Goal: Task Accomplishment & Management: Manage account settings

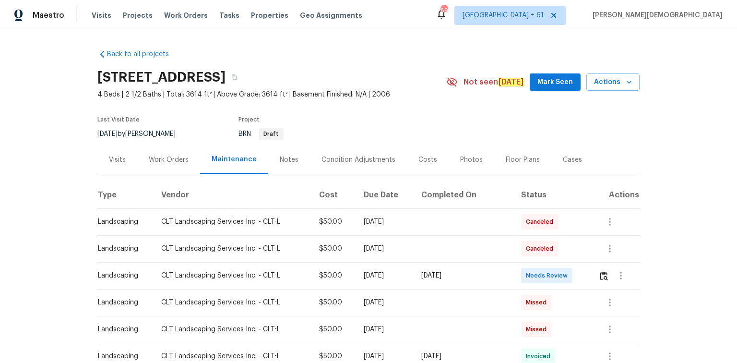
scroll to position [77, 0]
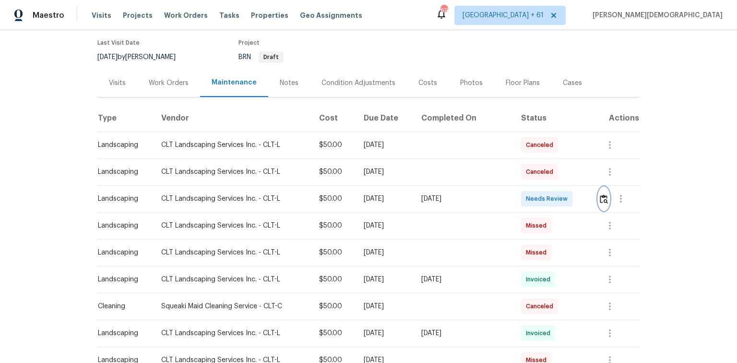
click at [600, 194] on img "button" at bounding box center [604, 198] width 8 height 9
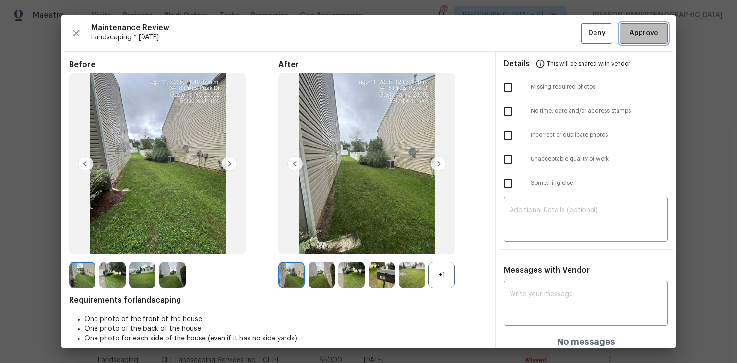
click at [641, 36] on span "Approve" at bounding box center [644, 33] width 29 height 12
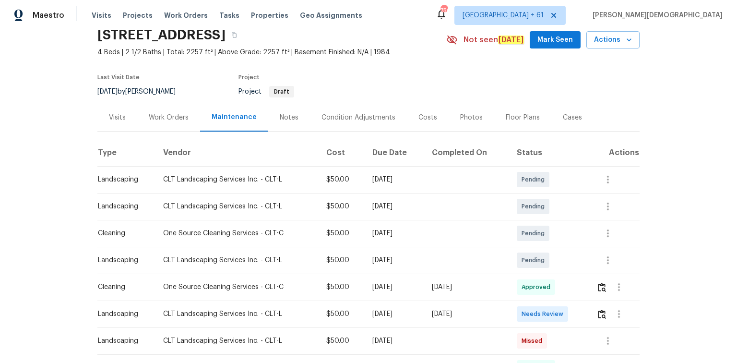
scroll to position [115, 0]
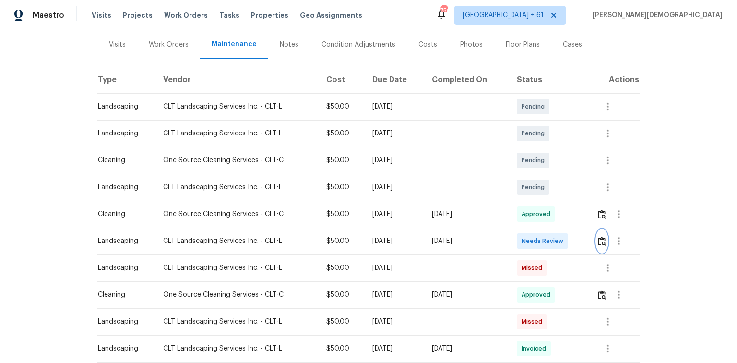
click at [524, 237] on img "button" at bounding box center [602, 241] width 8 height 9
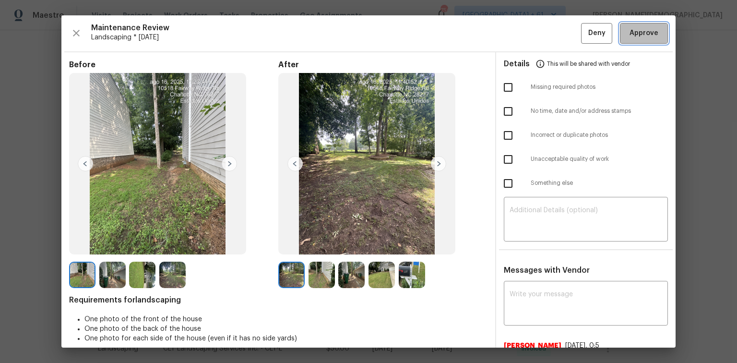
click at [524, 37] on span "Approve" at bounding box center [644, 33] width 29 height 12
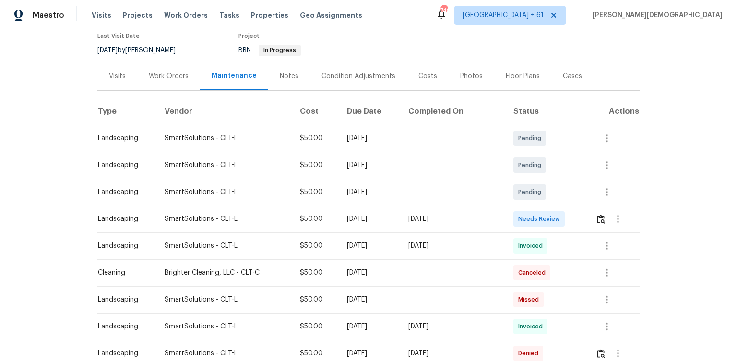
scroll to position [115, 0]
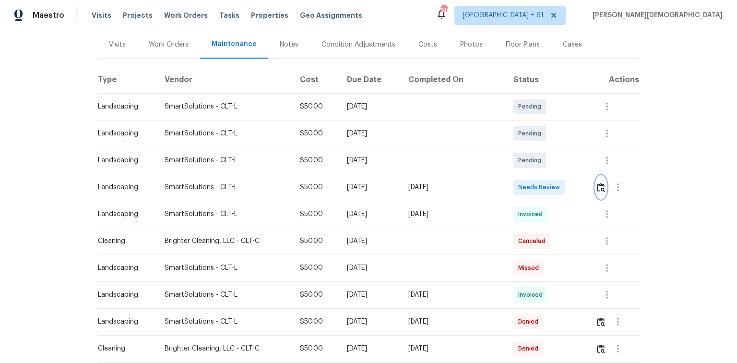
click at [524, 183] on img "button" at bounding box center [601, 187] width 8 height 9
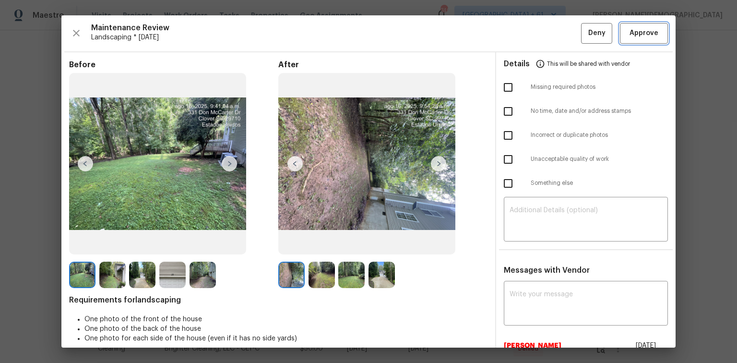
drag, startPoint x: 633, startPoint y: 31, endPoint x: 589, endPoint y: 50, distance: 48.1
click at [524, 31] on span "Approve" at bounding box center [644, 33] width 29 height 12
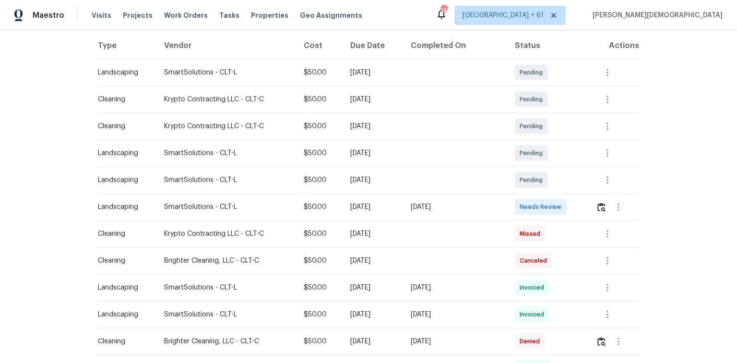
scroll to position [154, 0]
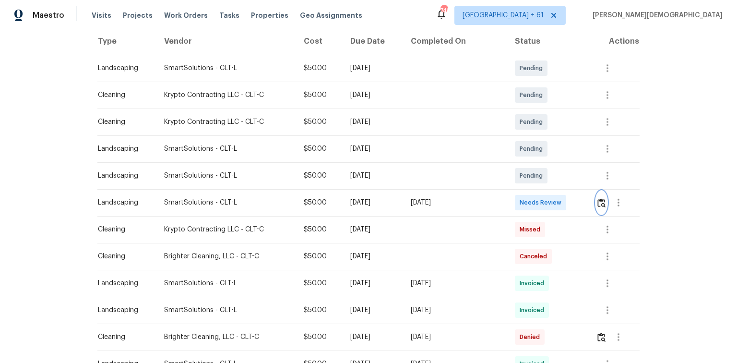
click at [524, 206] on button "button" at bounding box center [601, 202] width 11 height 23
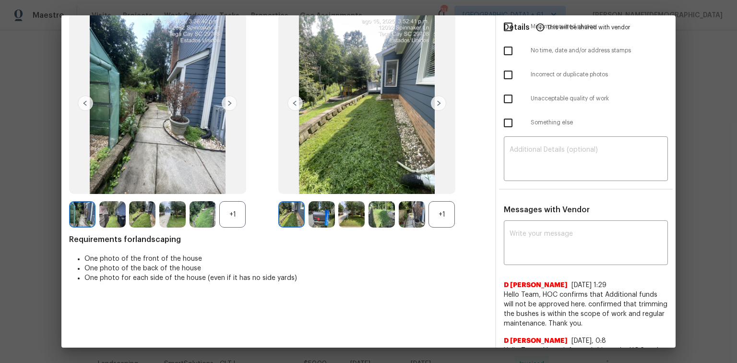
scroll to position [0, 0]
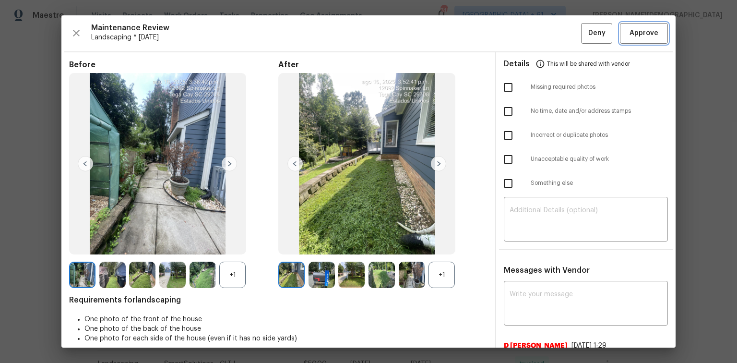
click at [524, 35] on span "Approve" at bounding box center [644, 33] width 33 height 12
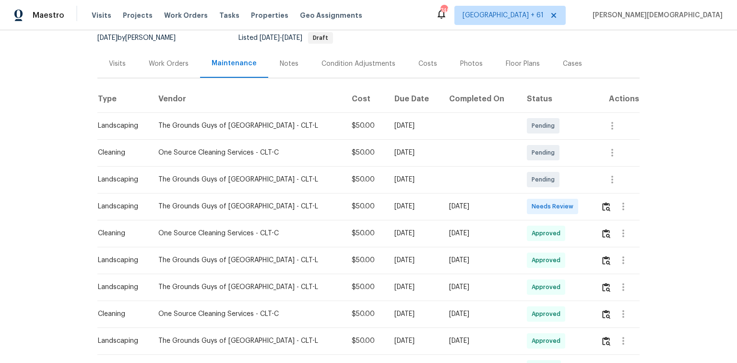
scroll to position [154, 0]
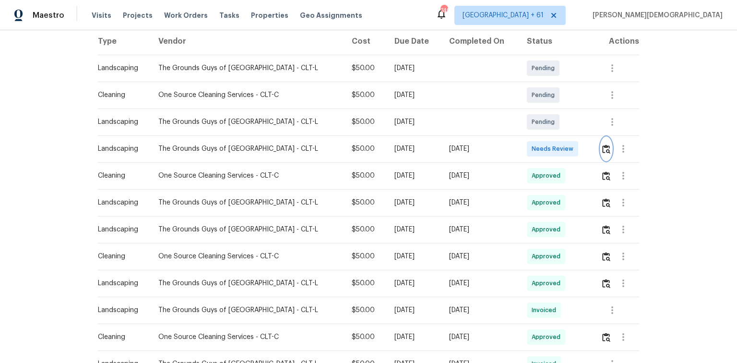
click at [524, 146] on img "button" at bounding box center [606, 148] width 8 height 9
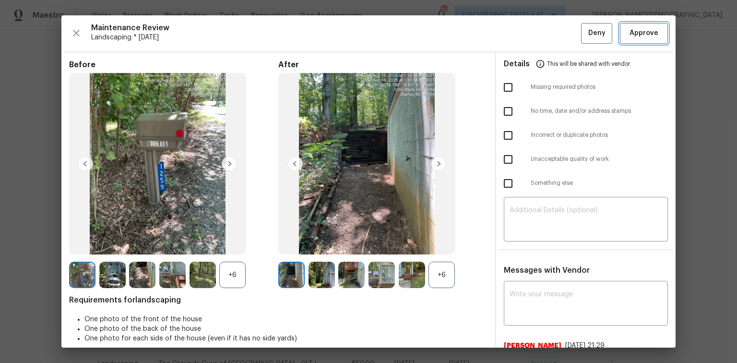
click at [524, 36] on span "Approve" at bounding box center [644, 33] width 29 height 12
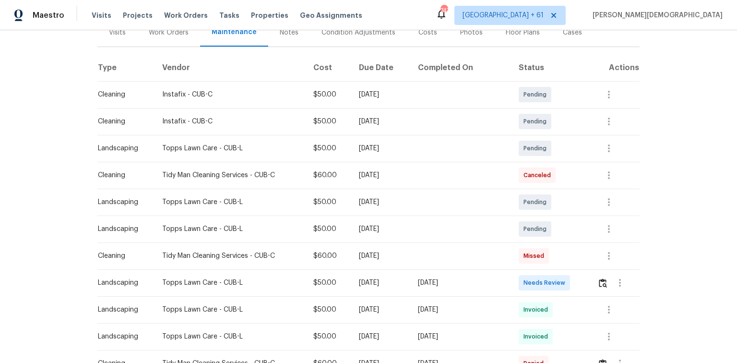
scroll to position [154, 0]
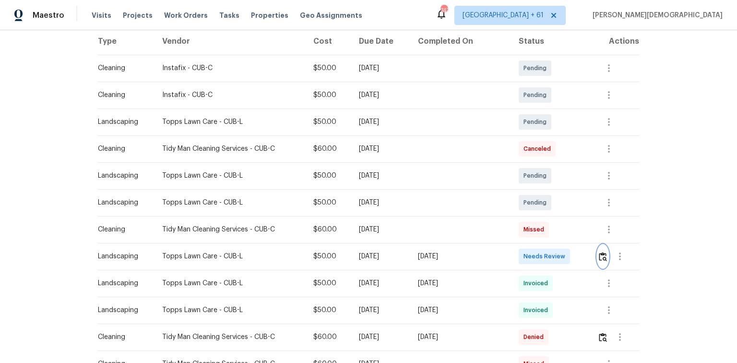
click at [524, 242] on img "button" at bounding box center [603, 256] width 8 height 9
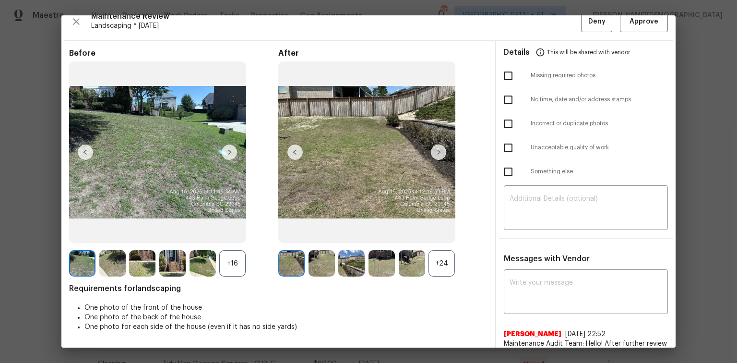
scroll to position [0, 0]
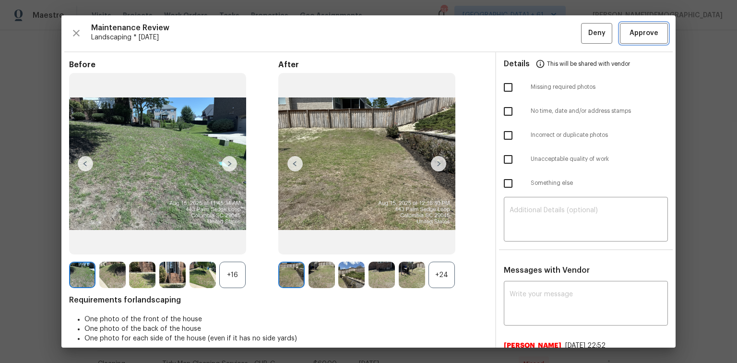
click at [524, 33] on span "Approve" at bounding box center [644, 33] width 29 height 12
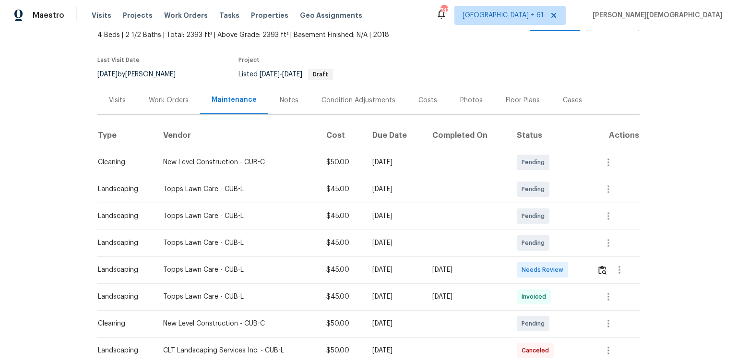
scroll to position [77, 0]
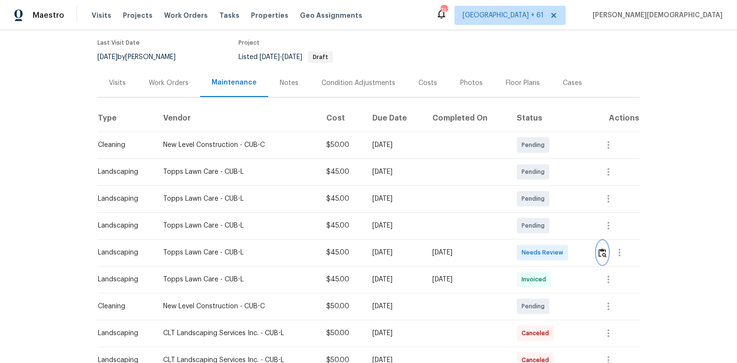
click at [524, 242] on button "button" at bounding box center [602, 252] width 11 height 23
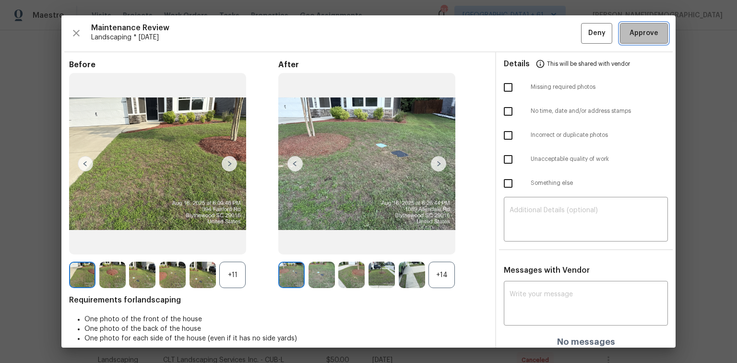
click at [524, 35] on button "Approve" at bounding box center [644, 33] width 48 height 21
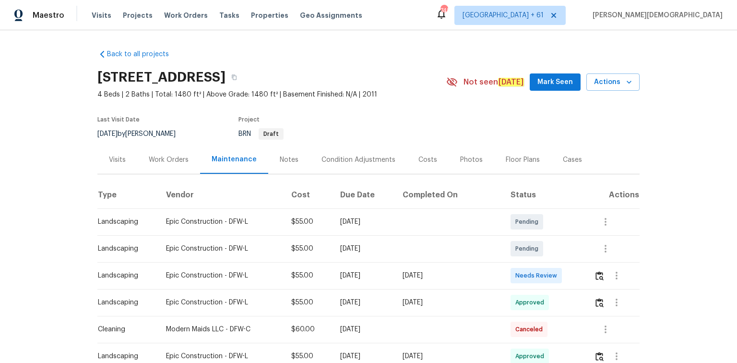
scroll to position [77, 0]
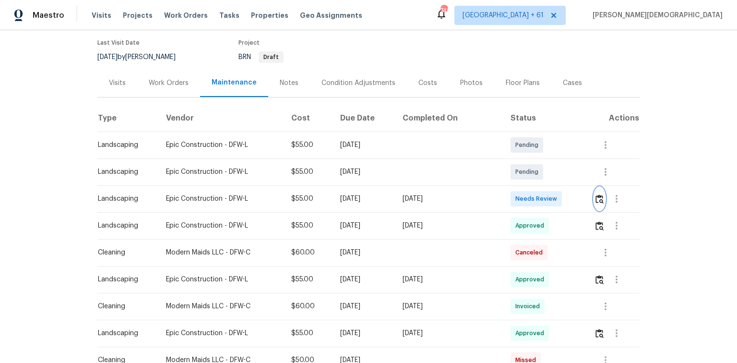
click at [524, 194] on img "button" at bounding box center [600, 198] width 8 height 9
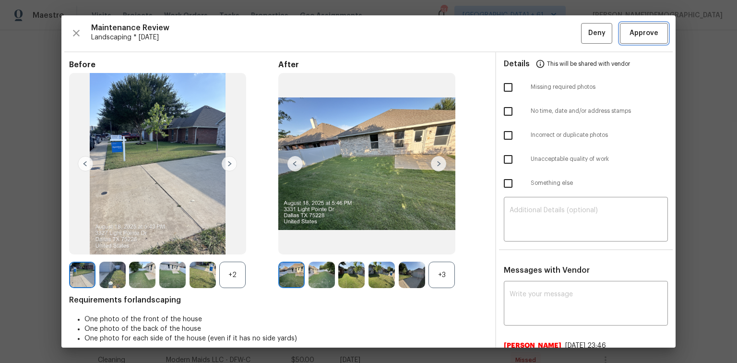
click at [524, 40] on button "Approve" at bounding box center [644, 33] width 48 height 21
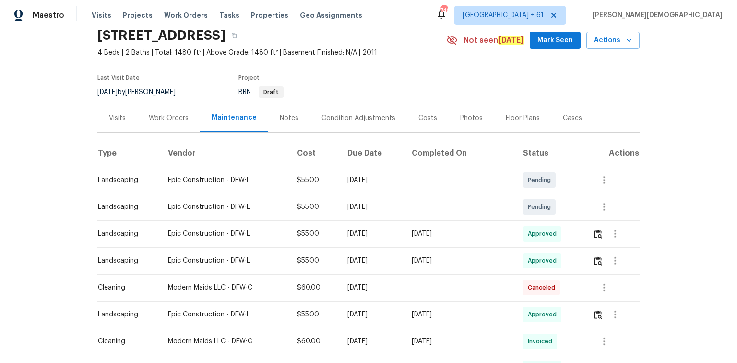
scroll to position [0, 0]
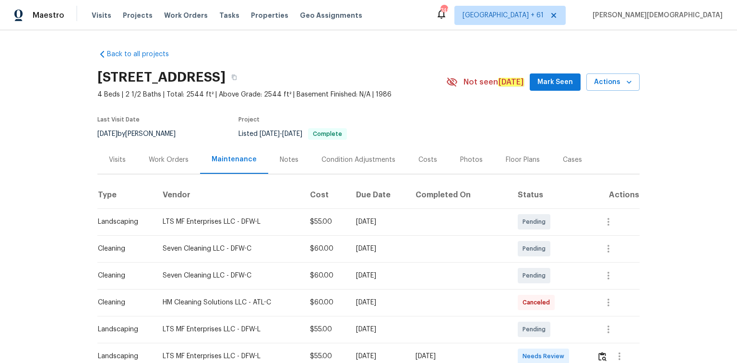
scroll to position [154, 0]
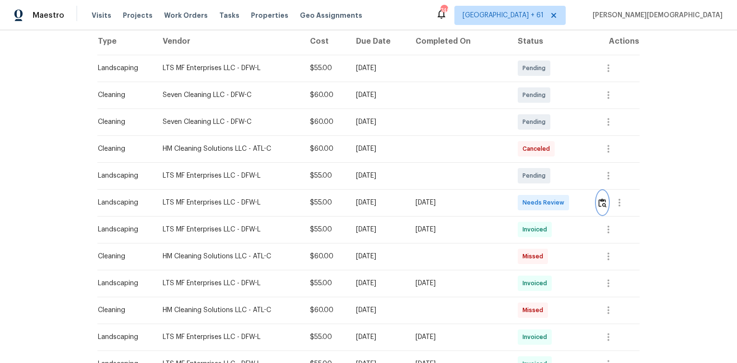
click at [524, 199] on img "button" at bounding box center [603, 202] width 8 height 9
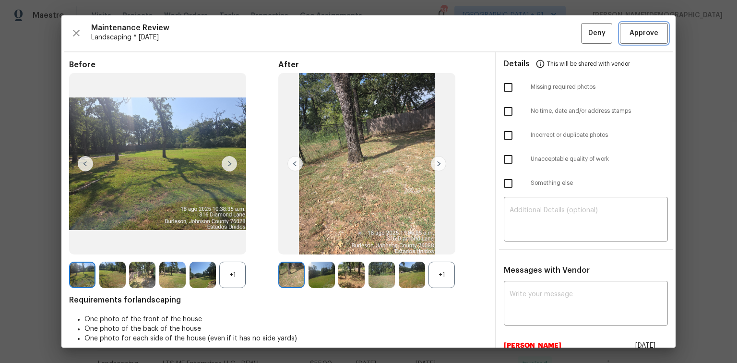
click at [524, 35] on span "Approve" at bounding box center [644, 33] width 29 height 12
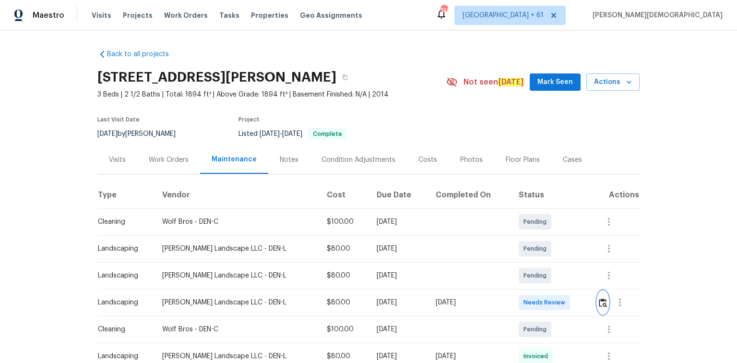
click at [524, 242] on img "button" at bounding box center [603, 302] width 8 height 9
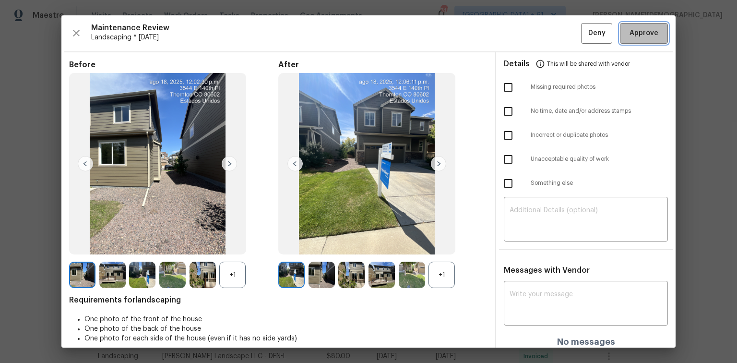
click at [524, 36] on span "Approve" at bounding box center [644, 33] width 29 height 12
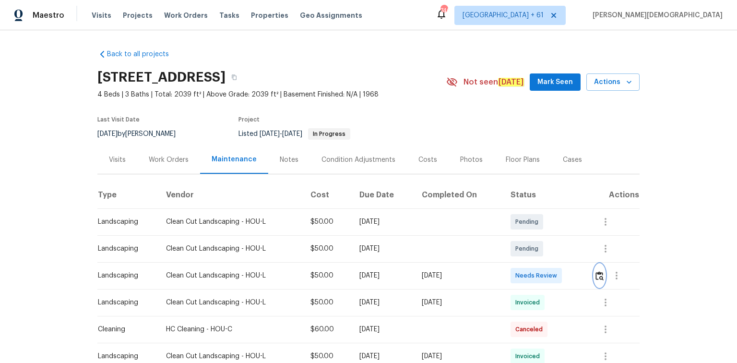
click at [524, 242] on img "button" at bounding box center [600, 275] width 8 height 9
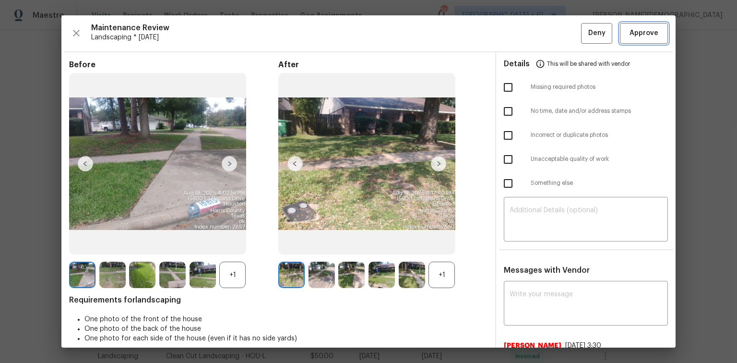
click at [524, 40] on button "Approve" at bounding box center [644, 33] width 48 height 21
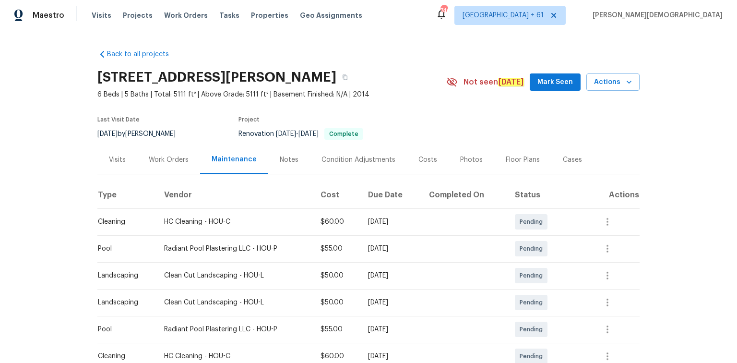
scroll to position [154, 0]
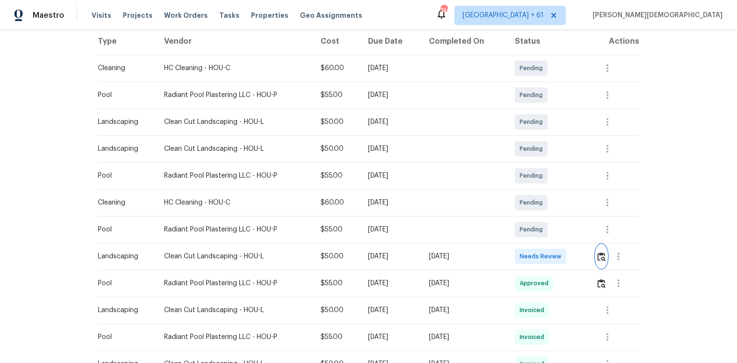
click at [524, 242] on img "button" at bounding box center [602, 256] width 8 height 9
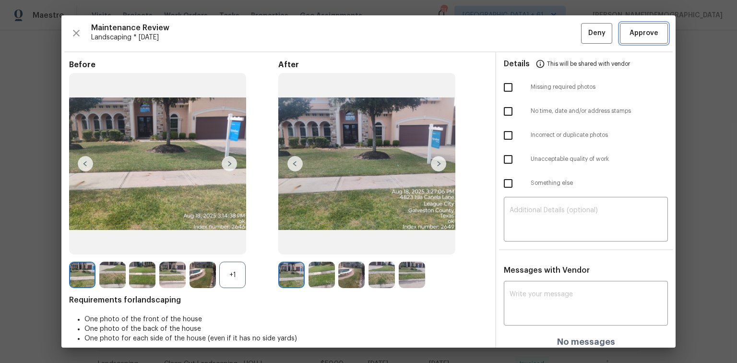
click at [524, 29] on span "Approve" at bounding box center [644, 33] width 29 height 12
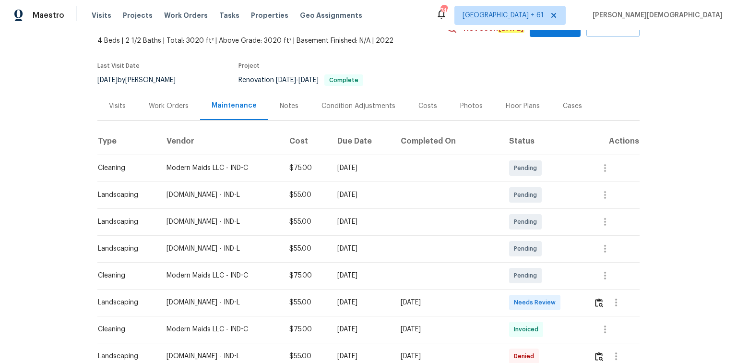
scroll to position [115, 0]
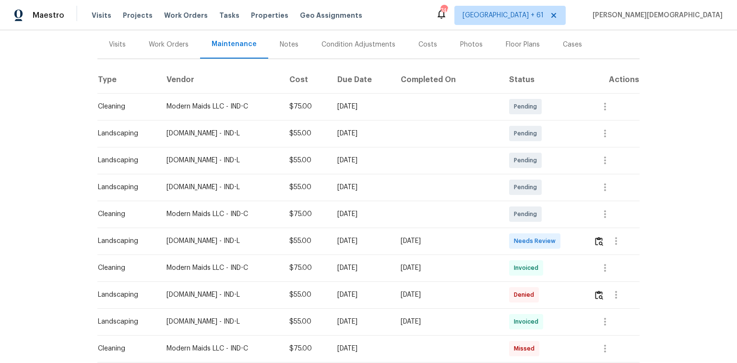
click at [524, 231] on div at bounding box center [617, 240] width 46 height 23
click at [524, 237] on img "button" at bounding box center [599, 241] width 8 height 9
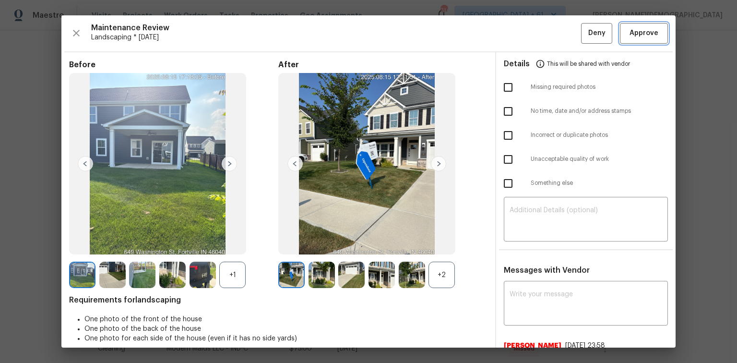
click at [524, 31] on span "Approve" at bounding box center [644, 33] width 29 height 12
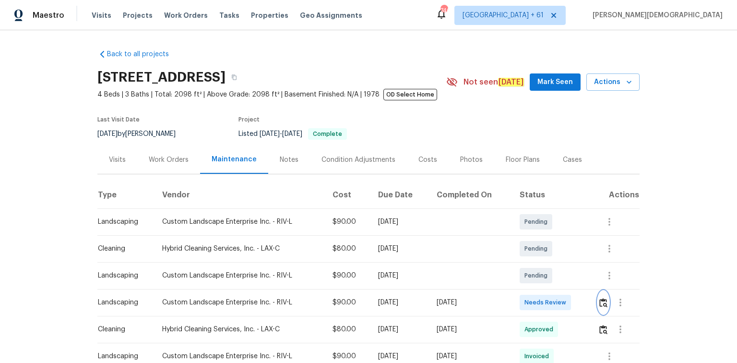
click at [524, 242] on img "button" at bounding box center [603, 302] width 8 height 9
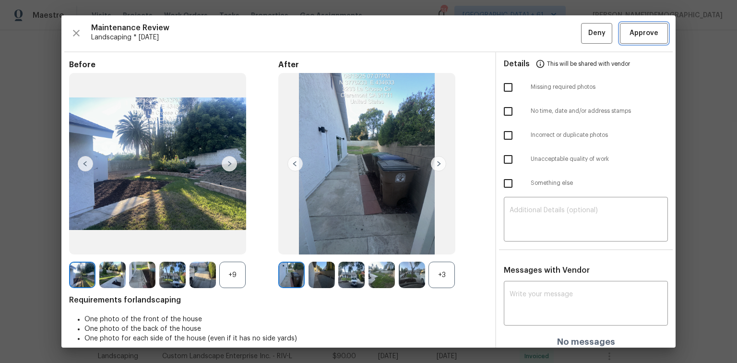
click at [524, 36] on span "Approve" at bounding box center [644, 33] width 29 height 12
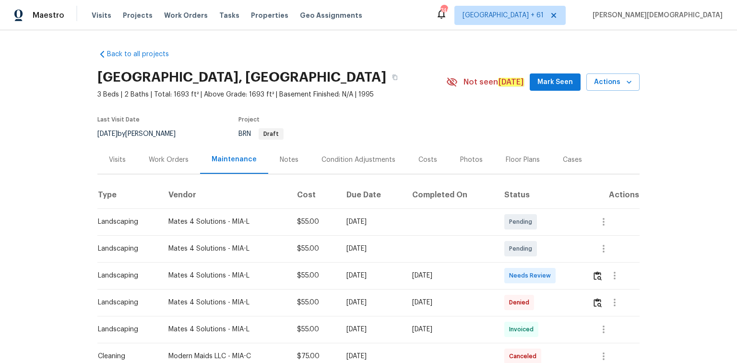
scroll to position [154, 0]
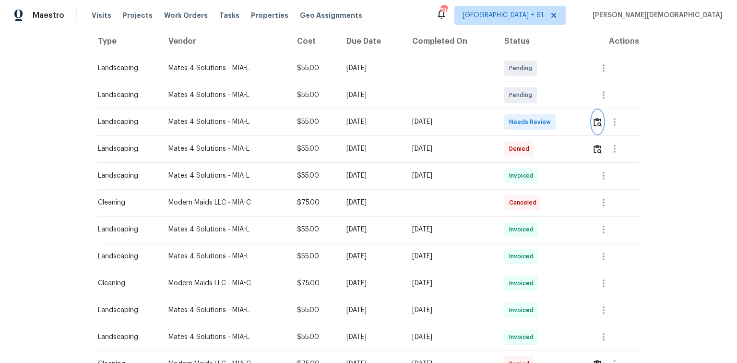
click at [524, 119] on img "button" at bounding box center [598, 122] width 8 height 9
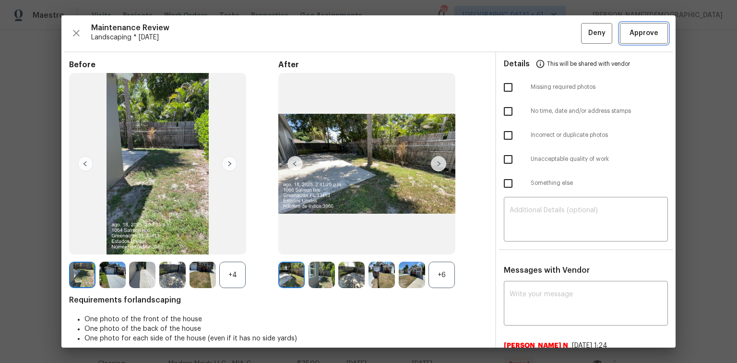
click at [524, 38] on button "Approve" at bounding box center [644, 33] width 48 height 21
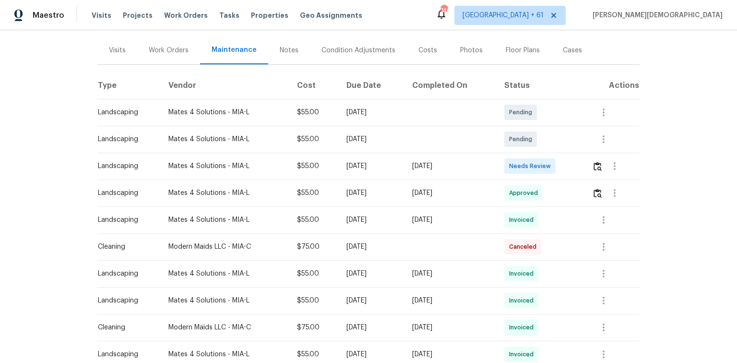
scroll to position [115, 0]
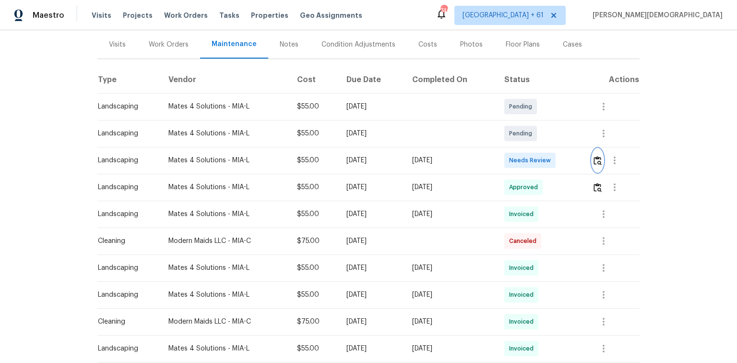
click at [601, 156] on img "button" at bounding box center [598, 160] width 8 height 9
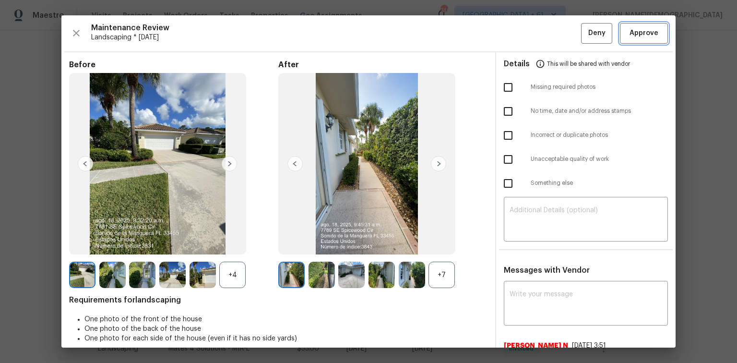
click at [638, 35] on span "Approve" at bounding box center [644, 33] width 29 height 12
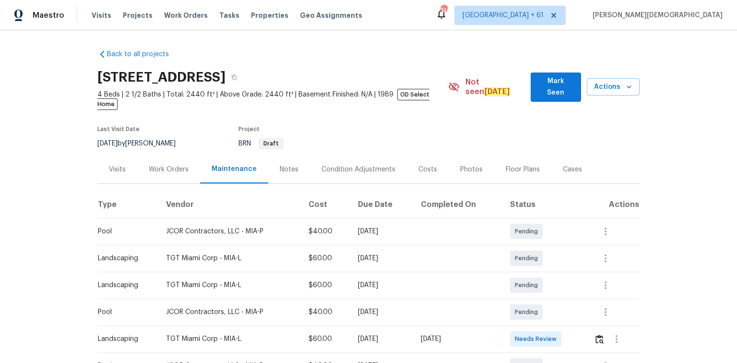
scroll to position [154, 0]
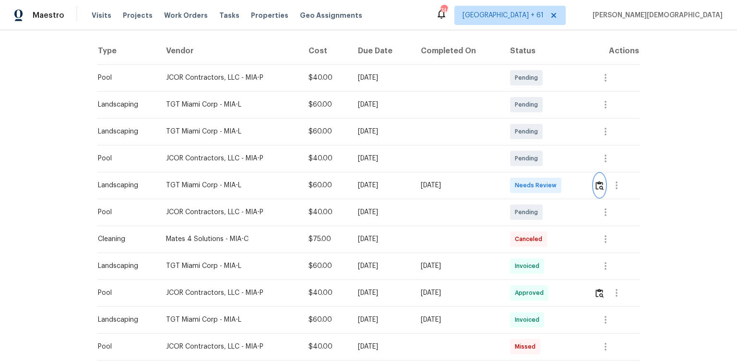
click at [524, 181] on img "button" at bounding box center [600, 185] width 8 height 9
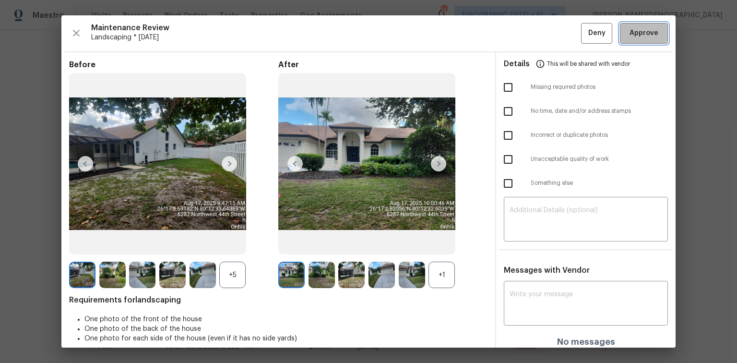
click at [524, 39] on button "Approve" at bounding box center [644, 33] width 48 height 21
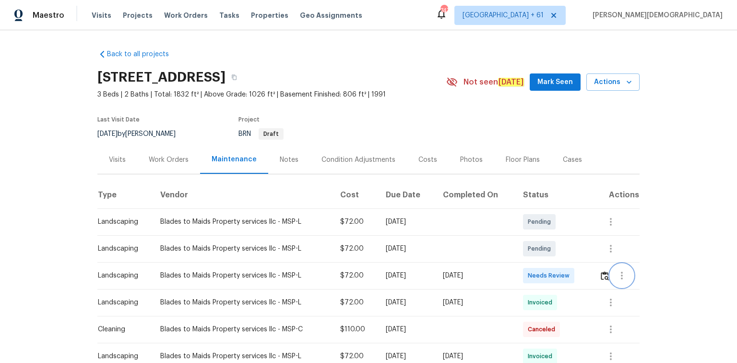
click at [524, 242] on button "button" at bounding box center [622, 275] width 23 height 23
click at [524, 242] on div at bounding box center [368, 181] width 737 height 363
click at [524, 242] on img "button" at bounding box center [605, 275] width 8 height 9
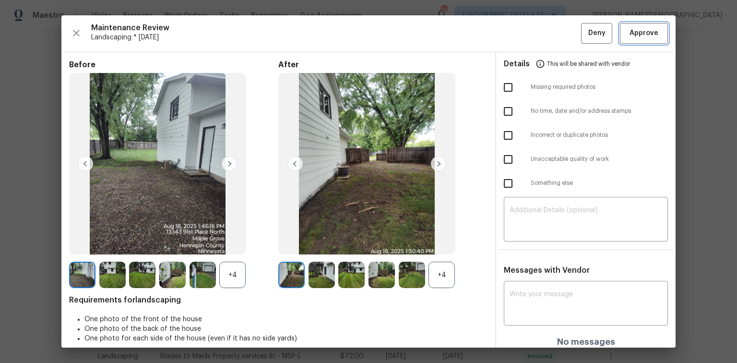
click at [524, 32] on span "Approve" at bounding box center [644, 33] width 29 height 12
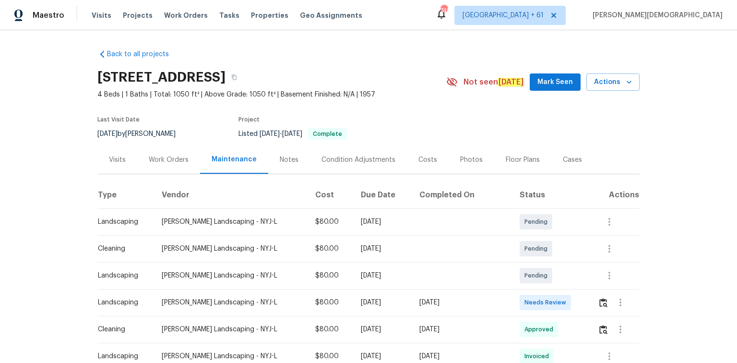
scroll to position [115, 0]
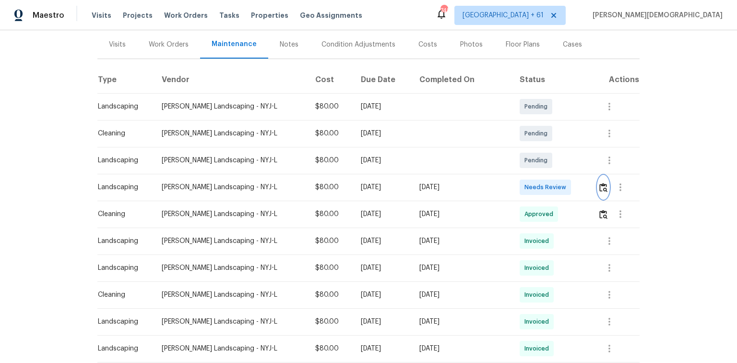
click at [524, 183] on img "button" at bounding box center [603, 187] width 8 height 9
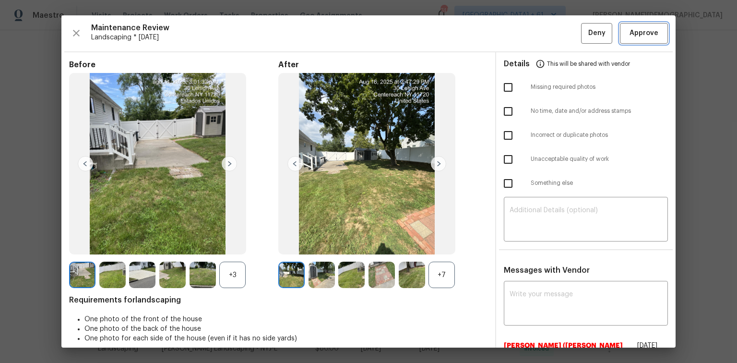
click at [524, 31] on span "Approve" at bounding box center [644, 33] width 29 height 12
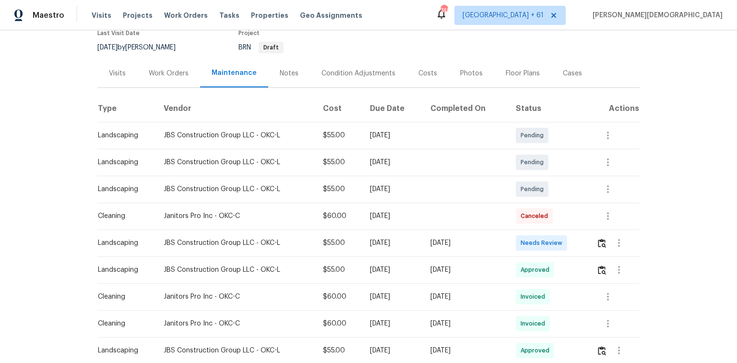
scroll to position [192, 0]
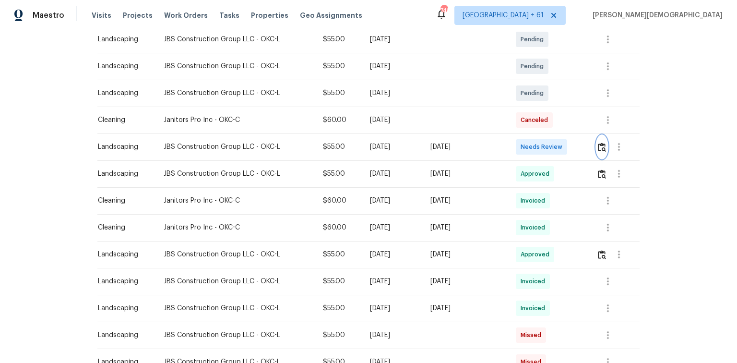
click at [524, 143] on img "button" at bounding box center [602, 147] width 8 height 9
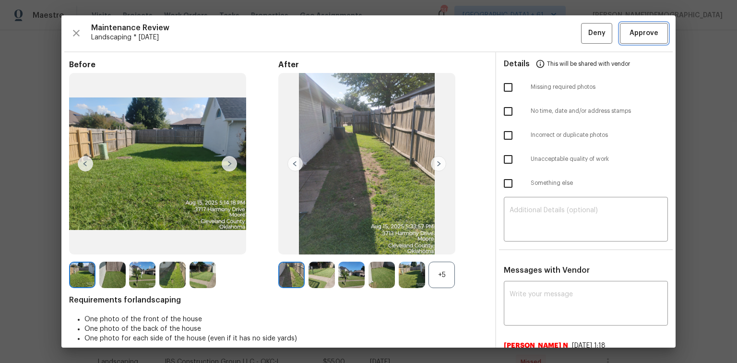
click at [524, 29] on span "Approve" at bounding box center [644, 33] width 29 height 12
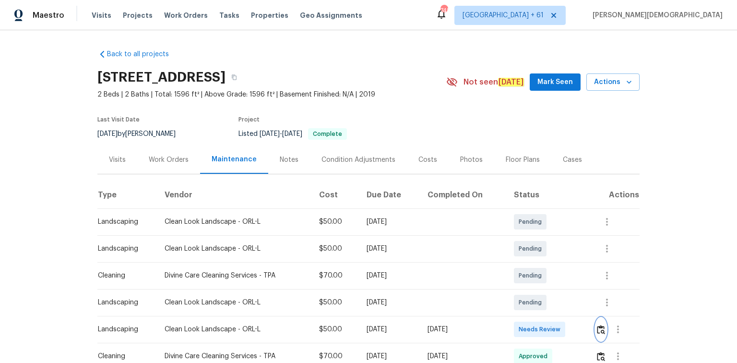
click at [524, 242] on button "button" at bounding box center [601, 329] width 11 height 23
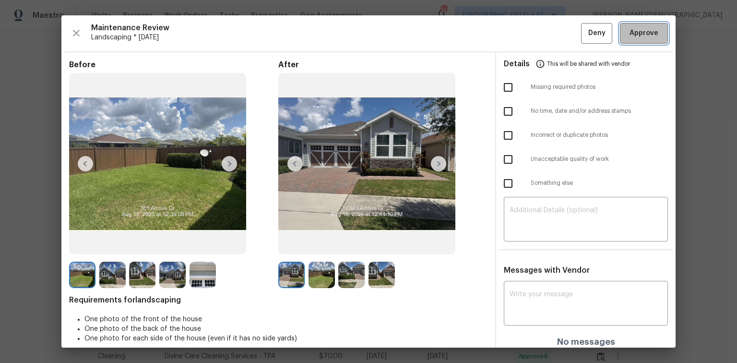
click at [524, 42] on button "Approve" at bounding box center [644, 33] width 48 height 21
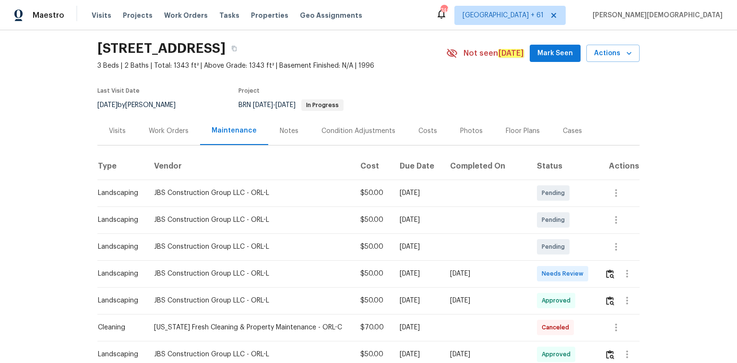
scroll to position [77, 0]
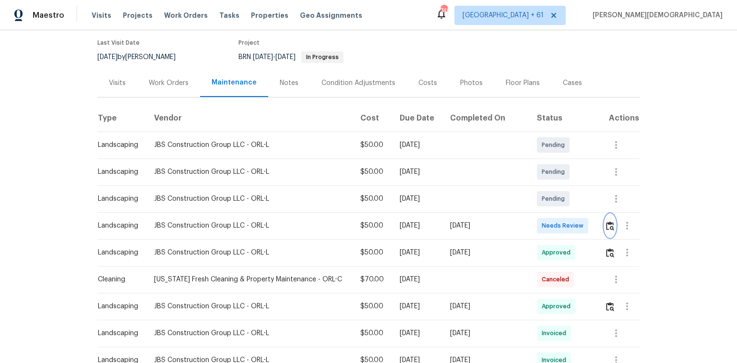
click at [524, 225] on img "button" at bounding box center [610, 225] width 8 height 9
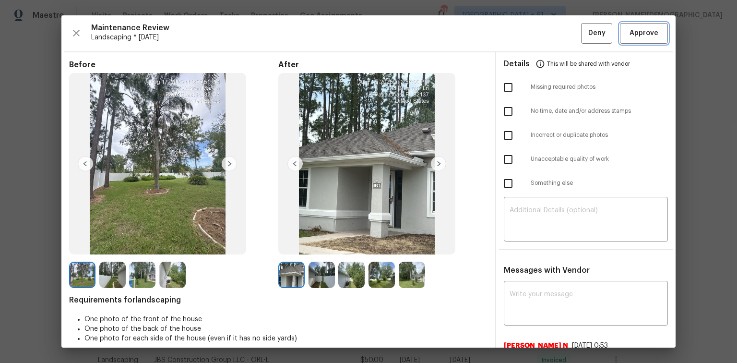
click at [524, 27] on span "Approve" at bounding box center [644, 33] width 29 height 12
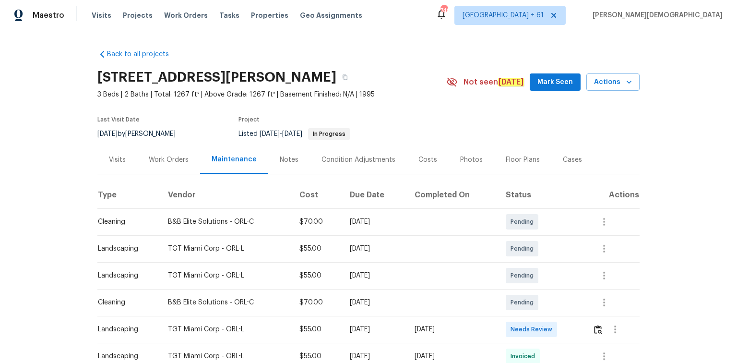
scroll to position [38, 0]
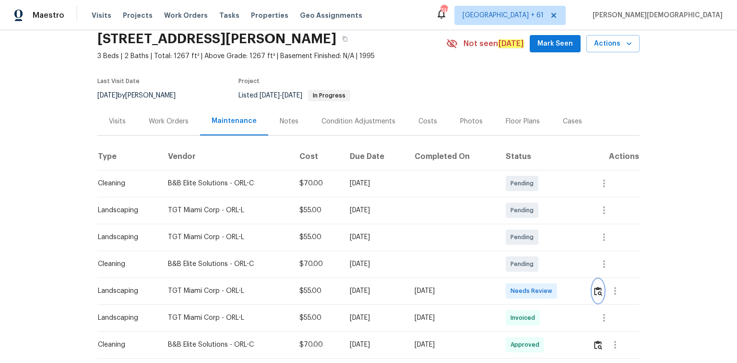
click at [524, 242] on img "button" at bounding box center [598, 291] width 8 height 9
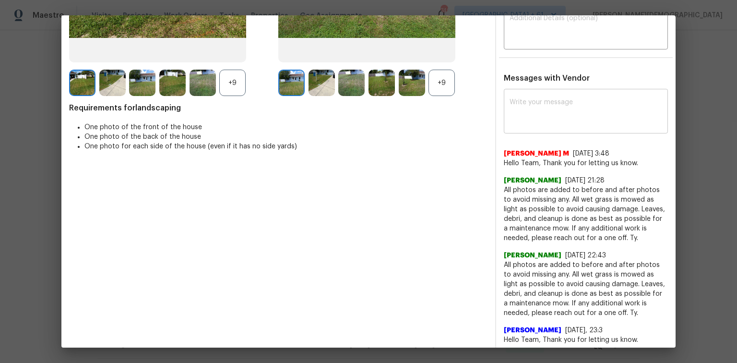
scroll to position [0, 0]
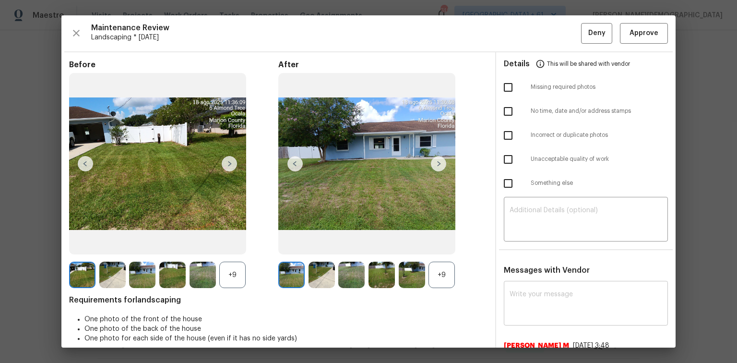
click at [524, 242] on textarea at bounding box center [586, 304] width 153 height 27
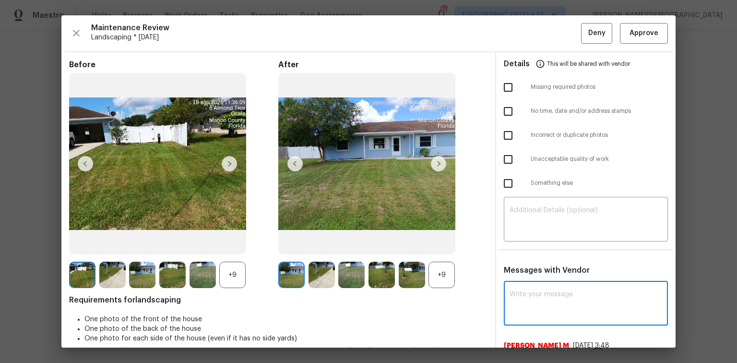
paste textarea "Maintenance Audit Team: Hello! After further review, the visit has been approve…"
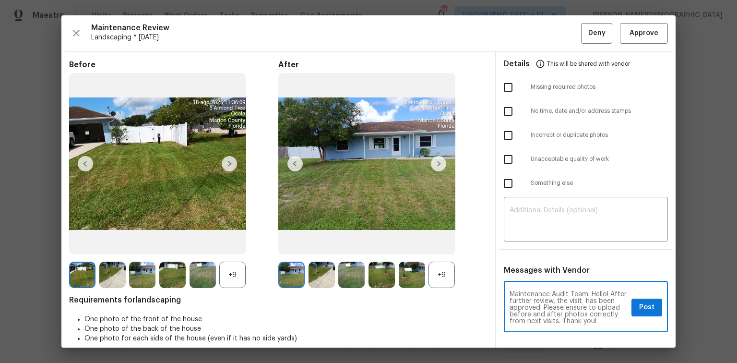
scroll to position [13, 0]
type textarea "Maintenance Audit Team: Hello! After further review, the visit has been approve…"
click at [524, 242] on span "Post" at bounding box center [646, 307] width 15 height 12
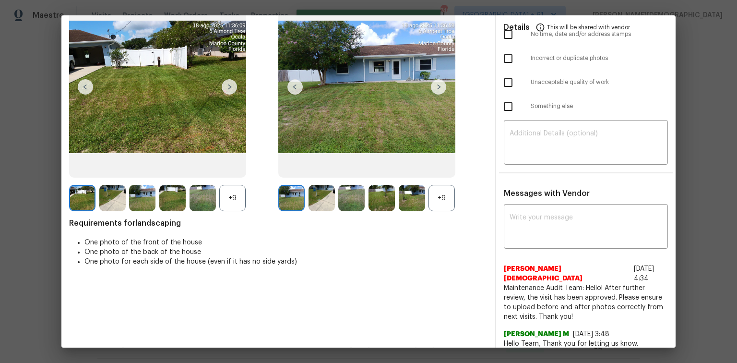
scroll to position [0, 0]
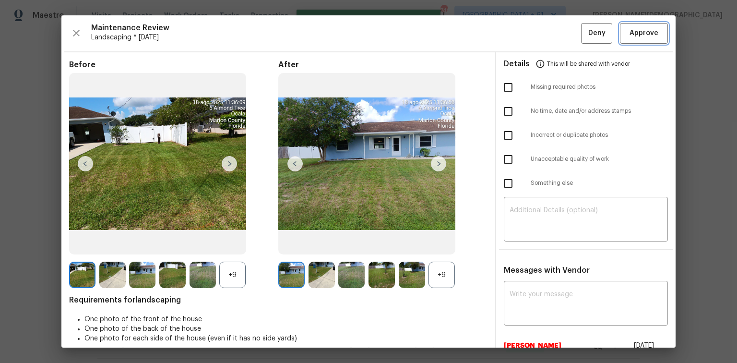
click at [524, 36] on span "Approve" at bounding box center [644, 33] width 29 height 12
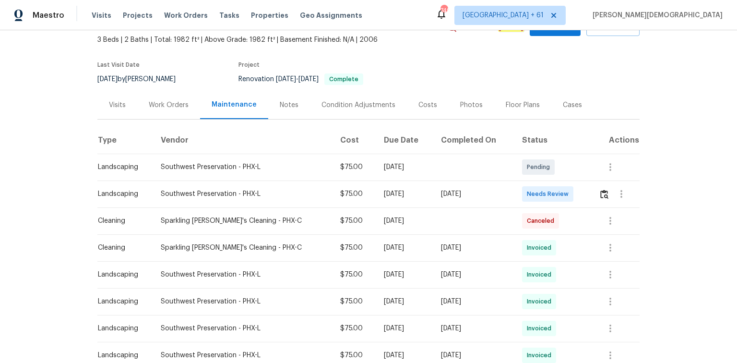
scroll to position [115, 0]
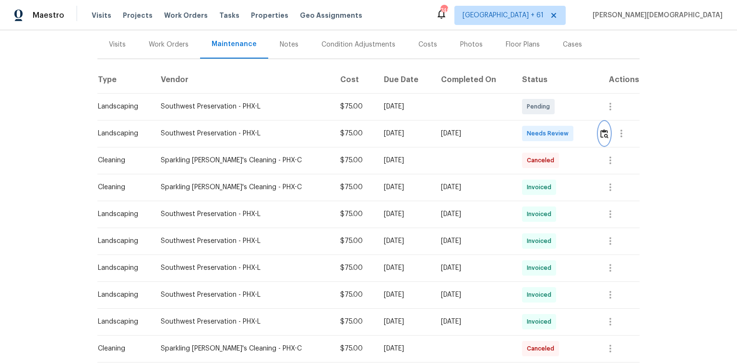
click at [524, 129] on img "button" at bounding box center [604, 133] width 8 height 9
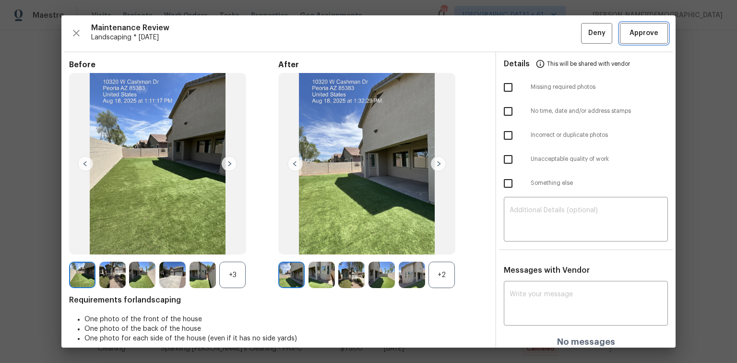
click at [524, 38] on button "Approve" at bounding box center [644, 33] width 48 height 21
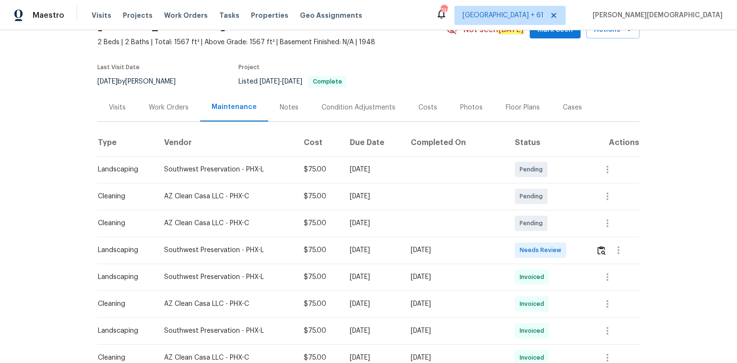
scroll to position [77, 0]
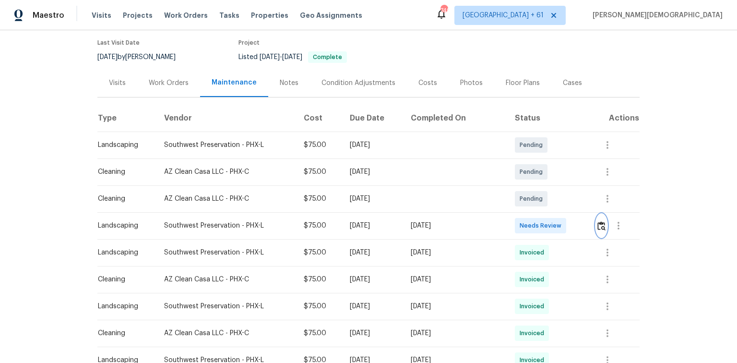
click at [524, 222] on button "button" at bounding box center [601, 225] width 11 height 23
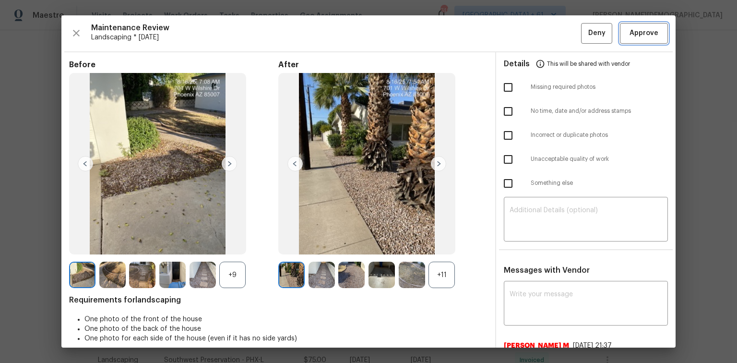
click at [524, 25] on button "Approve" at bounding box center [644, 33] width 48 height 21
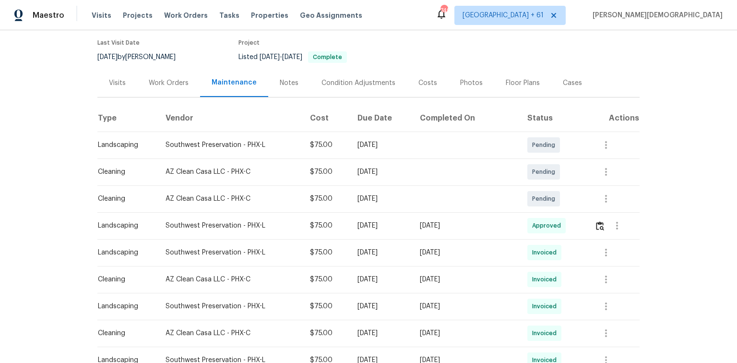
click at [524, 217] on div "Back to all projects 701 W Wilshire Dr, Phoenix, AZ 85007 2 Beds | 2 Baths | To…" at bounding box center [368, 196] width 737 height 333
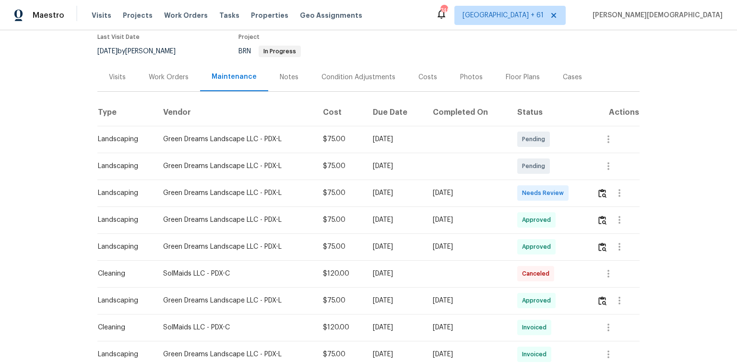
scroll to position [115, 0]
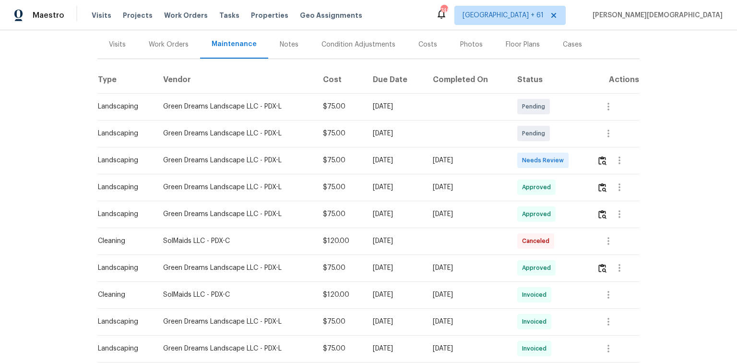
click at [524, 153] on td at bounding box center [614, 160] width 50 height 27
click at [524, 158] on button "button" at bounding box center [602, 160] width 11 height 23
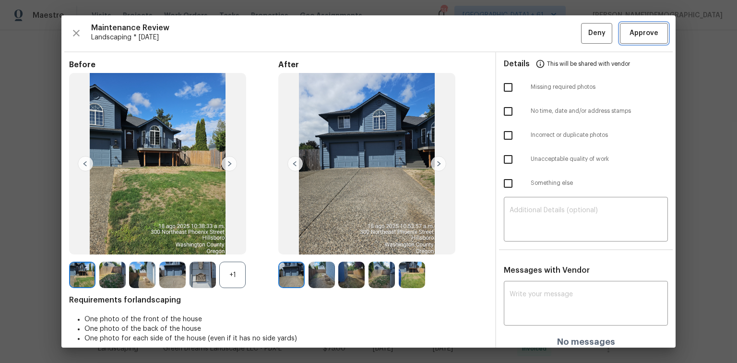
click at [524, 38] on span "Approve" at bounding box center [644, 33] width 29 height 12
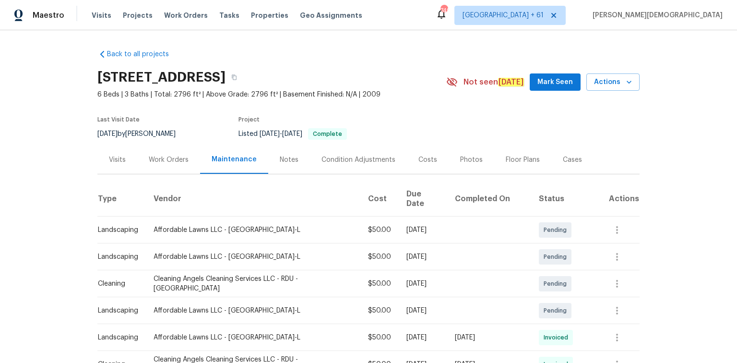
scroll to position [115, 0]
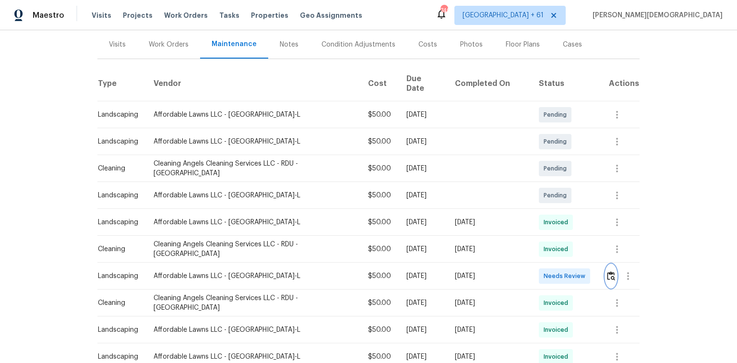
click at [524, 242] on img "button" at bounding box center [611, 275] width 8 height 9
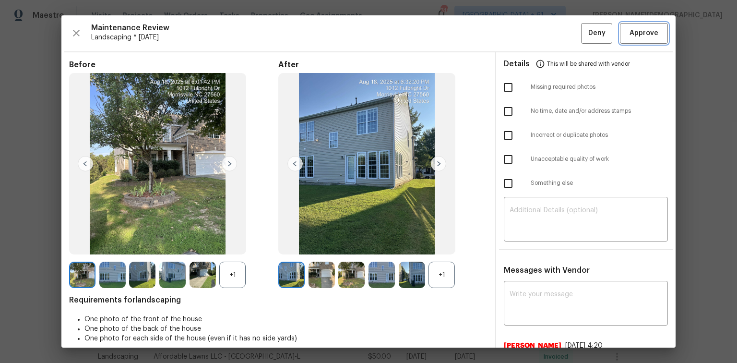
click at [524, 29] on span "Approve" at bounding box center [644, 33] width 29 height 12
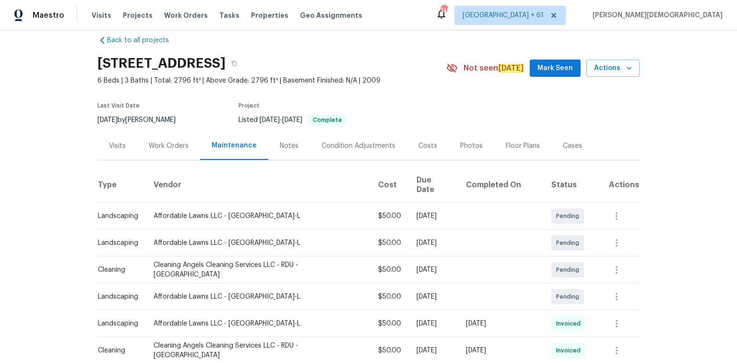
scroll to position [0, 0]
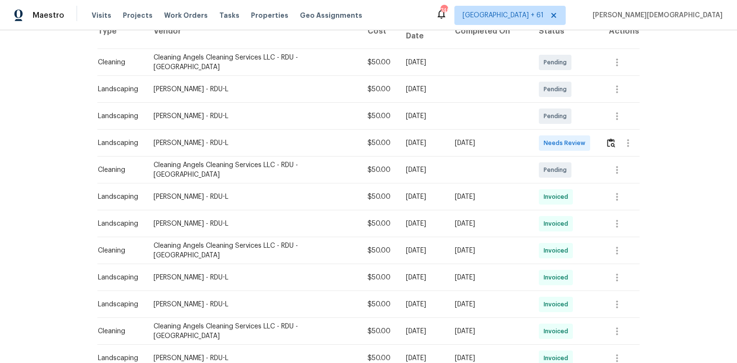
scroll to position [115, 0]
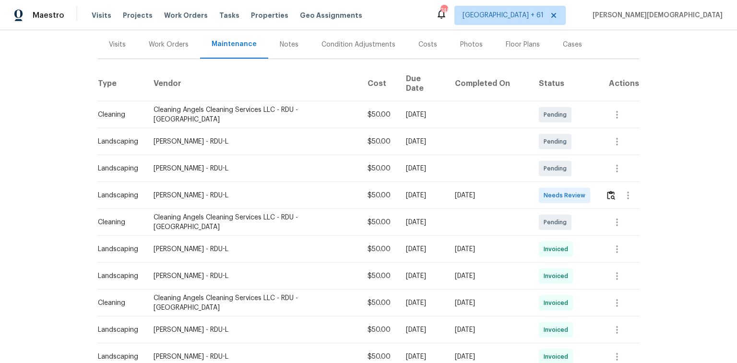
click at [598, 182] on td at bounding box center [619, 195] width 42 height 27
click at [607, 191] on img "button" at bounding box center [611, 195] width 8 height 9
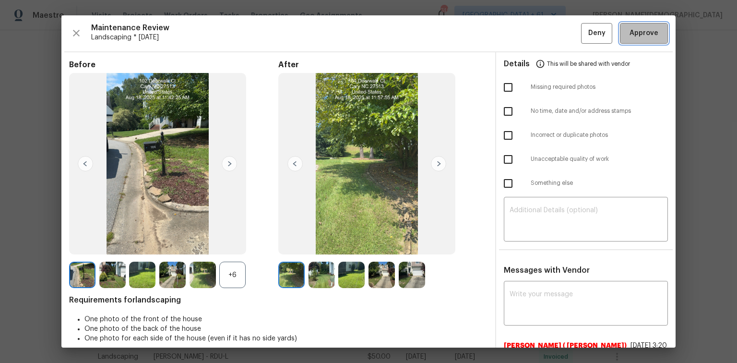
click at [624, 39] on button "Approve" at bounding box center [644, 33] width 48 height 21
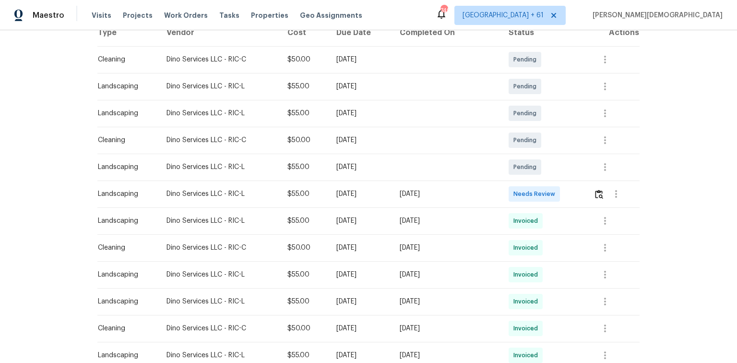
scroll to position [192, 0]
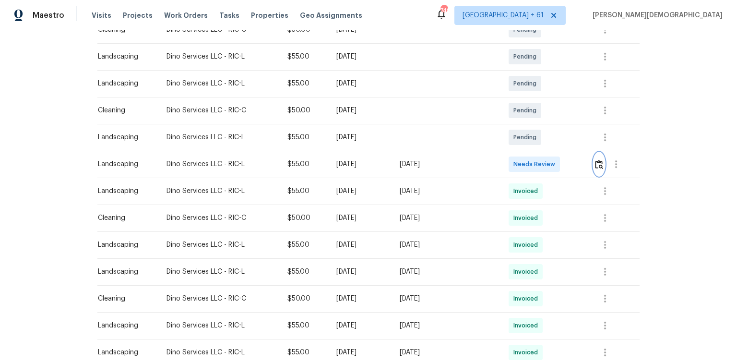
click at [524, 160] on img "button" at bounding box center [599, 164] width 8 height 9
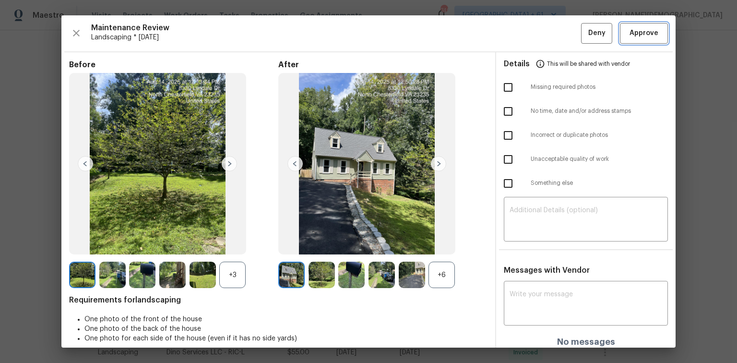
click at [524, 33] on span "Approve" at bounding box center [644, 33] width 29 height 12
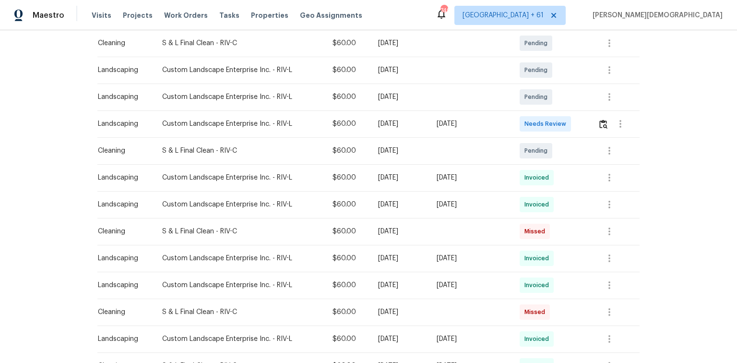
scroll to position [192, 0]
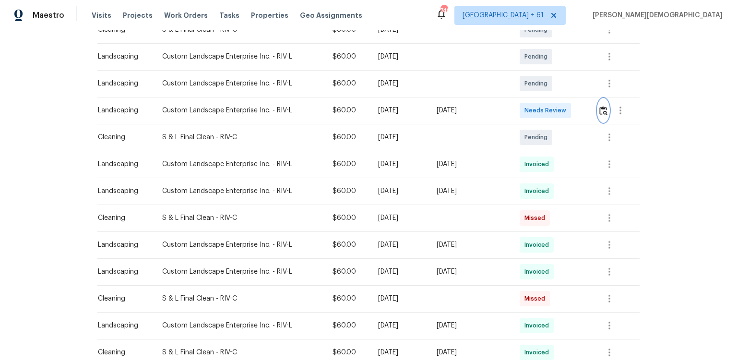
click at [524, 109] on img "button" at bounding box center [603, 110] width 8 height 9
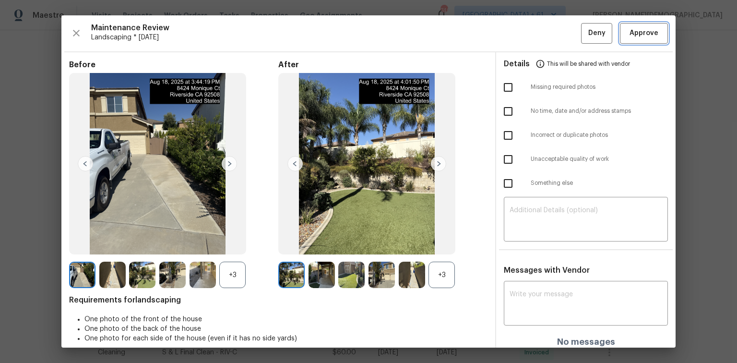
click at [524, 39] on button "Approve" at bounding box center [644, 33] width 48 height 21
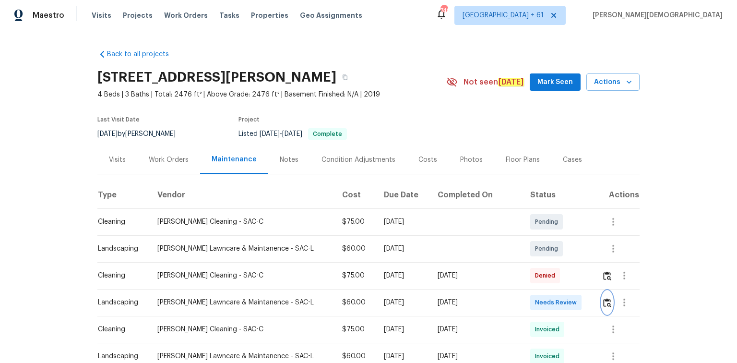
click at [524, 242] on img "button" at bounding box center [607, 302] width 8 height 9
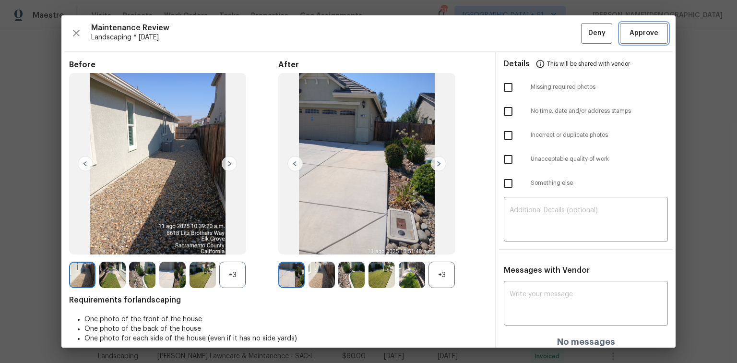
click at [524, 38] on button "Approve" at bounding box center [644, 33] width 48 height 21
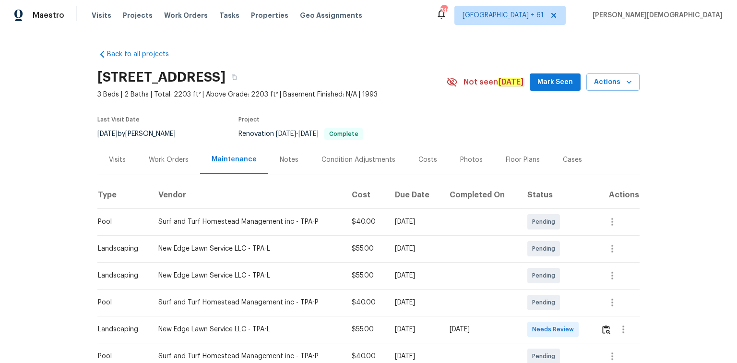
scroll to position [115, 0]
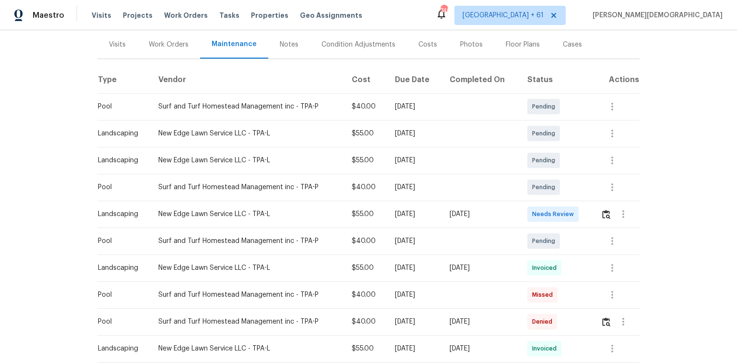
click at [524, 208] on td at bounding box center [616, 214] width 47 height 27
click at [524, 210] on img "button" at bounding box center [606, 214] width 8 height 9
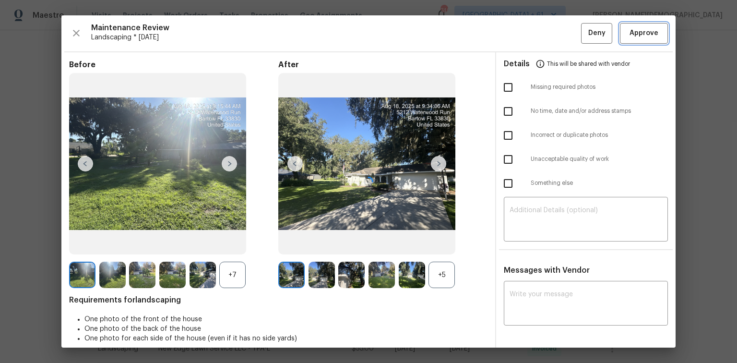
click at [524, 41] on button "Approve" at bounding box center [644, 33] width 48 height 21
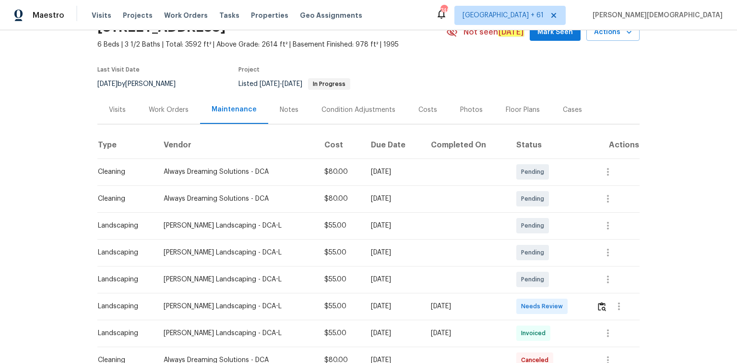
scroll to position [77, 0]
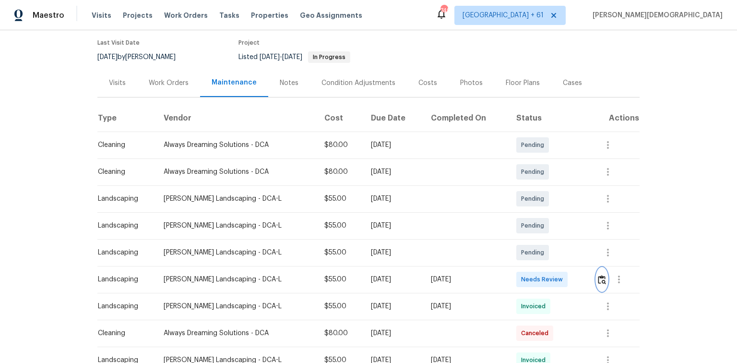
click at [524, 242] on img "button" at bounding box center [602, 279] width 8 height 9
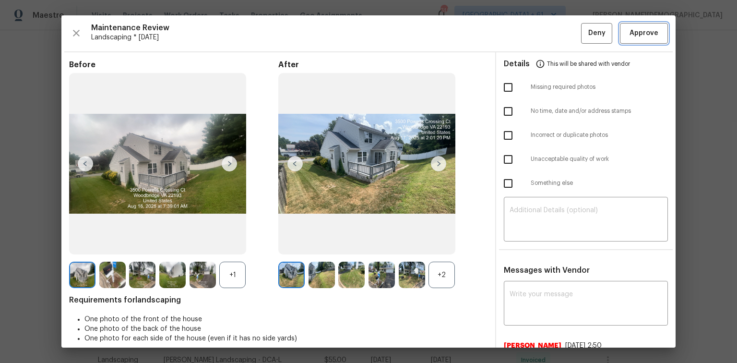
click at [524, 30] on span "Approve" at bounding box center [644, 33] width 29 height 12
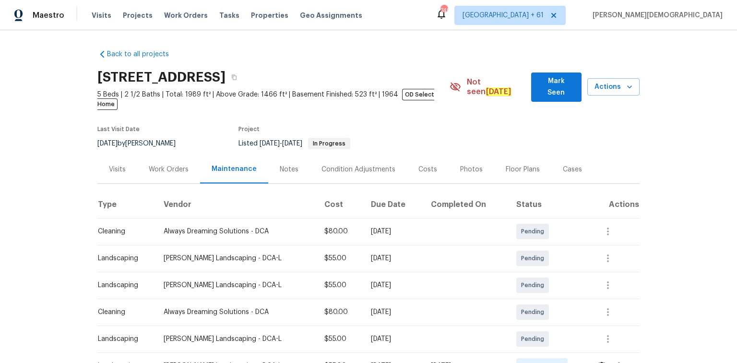
scroll to position [115, 0]
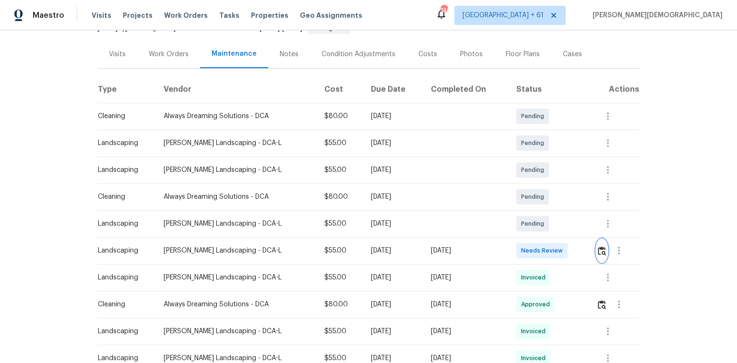
click at [524, 241] on button "button" at bounding box center [602, 250] width 11 height 23
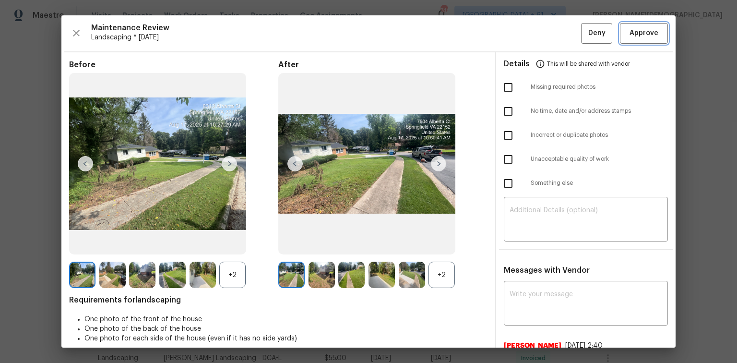
click at [524, 36] on span "Approve" at bounding box center [644, 33] width 29 height 12
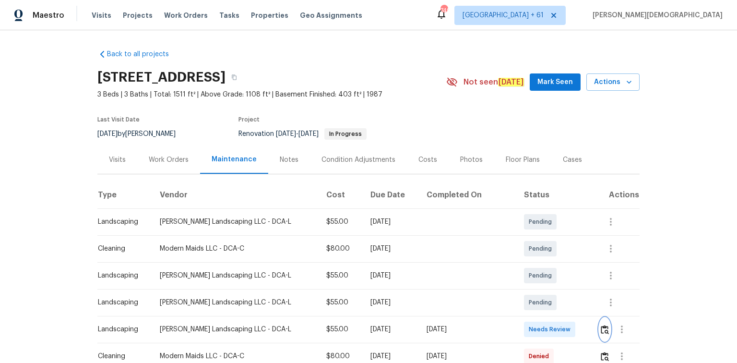
click at [524, 242] on img "button" at bounding box center [605, 329] width 8 height 9
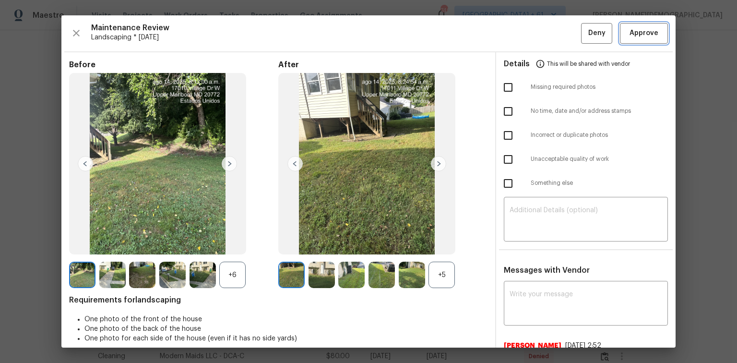
click at [524, 30] on span "Approve" at bounding box center [644, 33] width 29 height 12
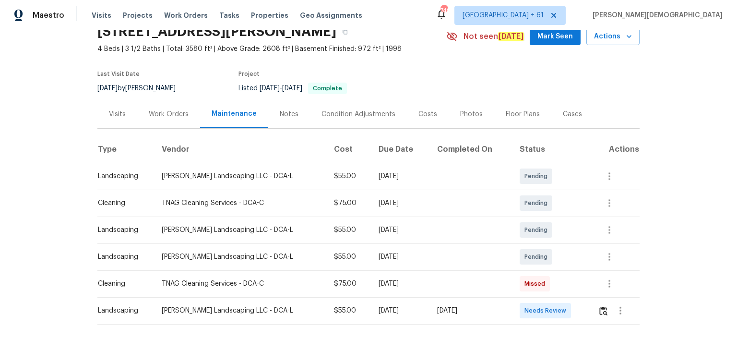
scroll to position [65, 0]
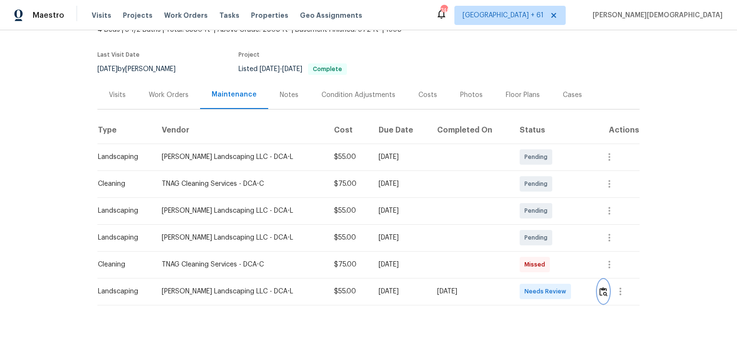
click at [524, 242] on img "button" at bounding box center [603, 291] width 8 height 9
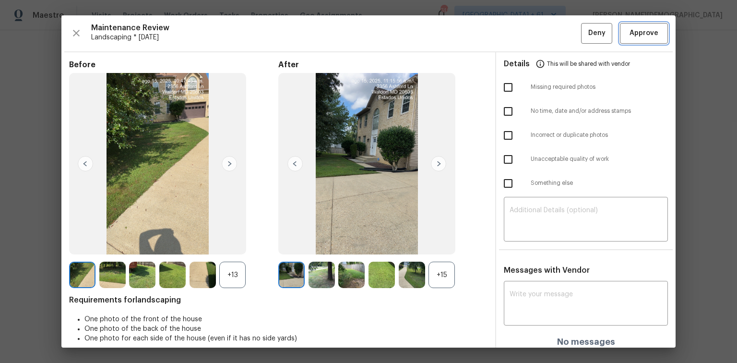
click at [524, 39] on button "Approve" at bounding box center [644, 33] width 48 height 21
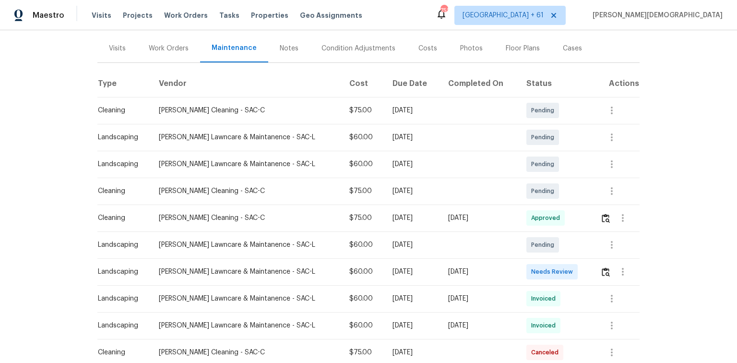
scroll to position [115, 0]
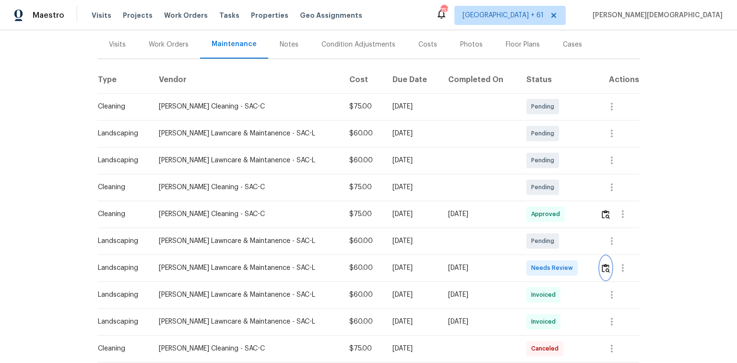
click at [524, 242] on img "button" at bounding box center [606, 268] width 8 height 9
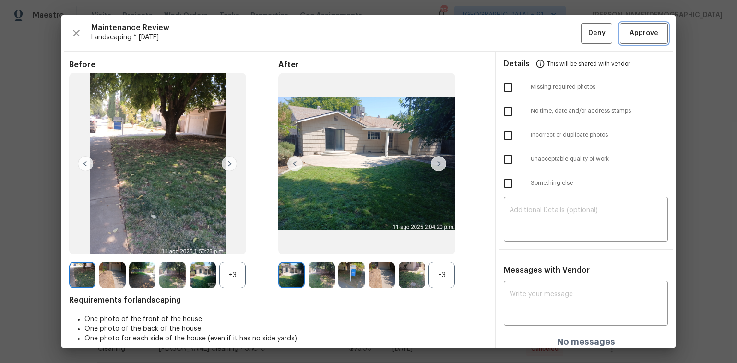
click at [524, 38] on span "Approve" at bounding box center [644, 33] width 29 height 12
